Goal: Transaction & Acquisition: Subscribe to service/newsletter

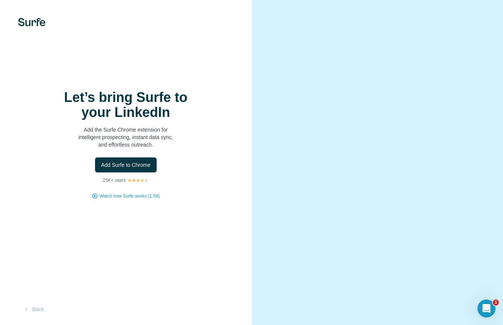
click at [351, 44] on div at bounding box center [378, 162] width 252 height 325
